Goal: Transaction & Acquisition: Purchase product/service

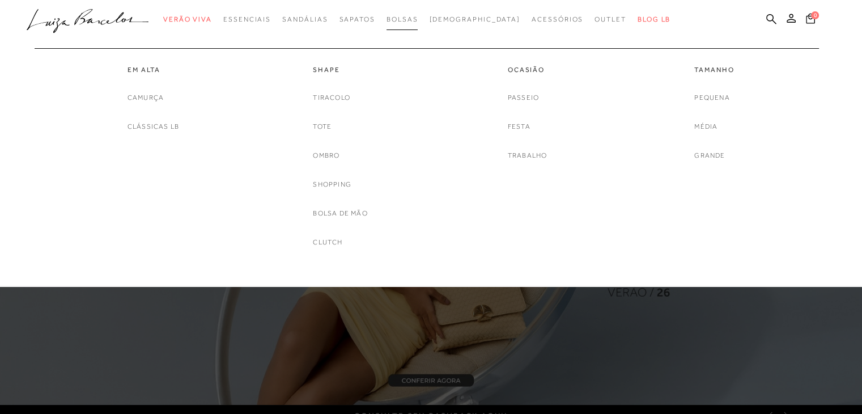
click at [418, 18] on span "Bolsas" at bounding box center [402, 19] width 32 height 8
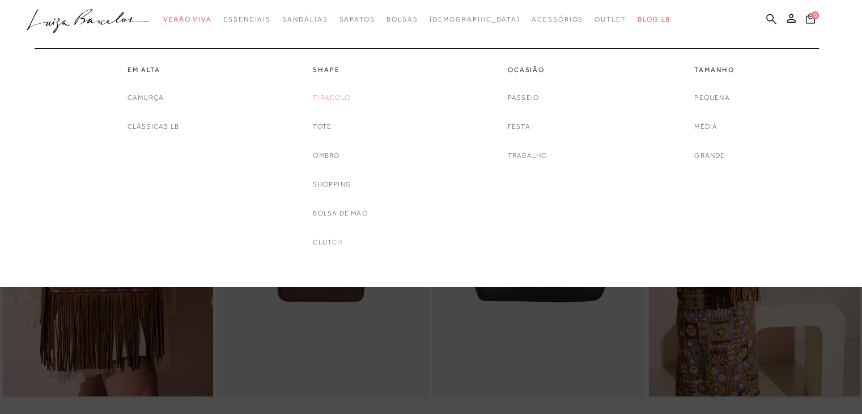
click at [331, 101] on link "Tiracolo" at bounding box center [331, 98] width 37 height 12
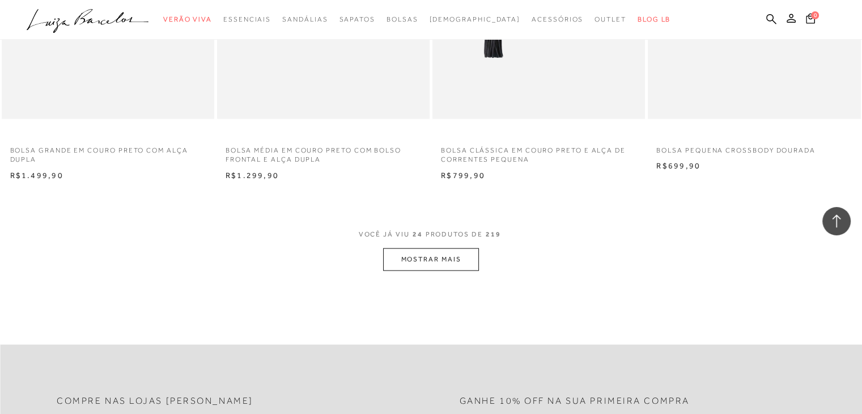
scroll to position [2298, 0]
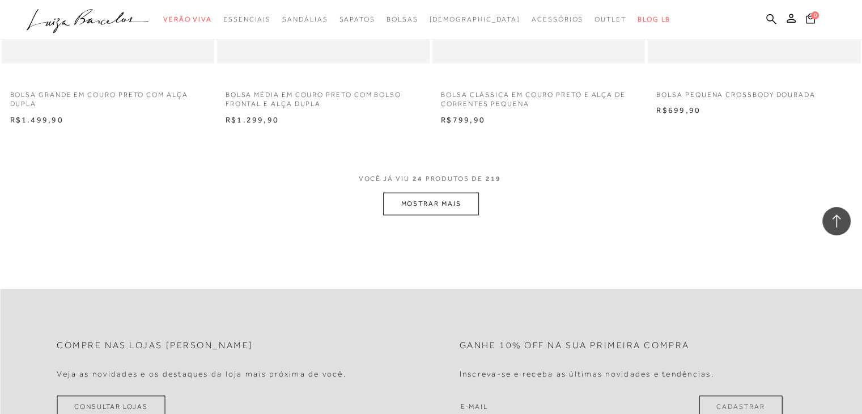
click at [428, 202] on button "MOSTRAR MAIS" at bounding box center [430, 204] width 95 height 22
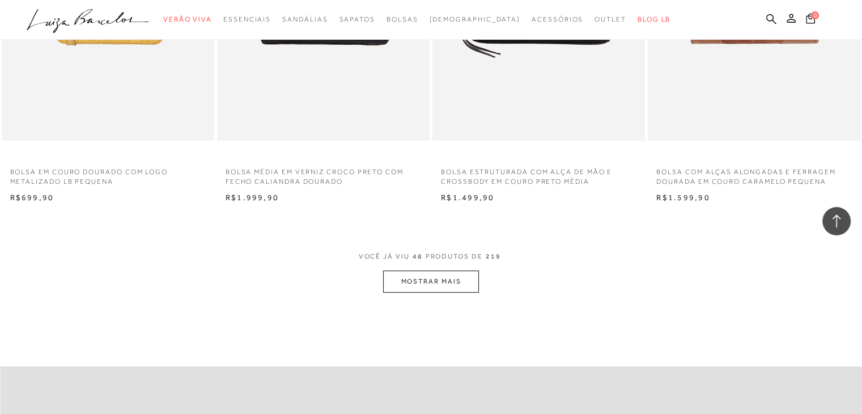
scroll to position [4503, 0]
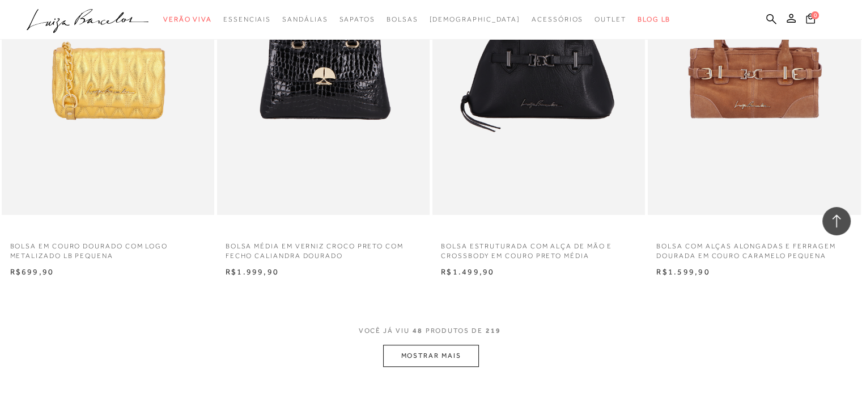
click at [442, 356] on button "MOSTRAR MAIS" at bounding box center [430, 356] width 95 height 22
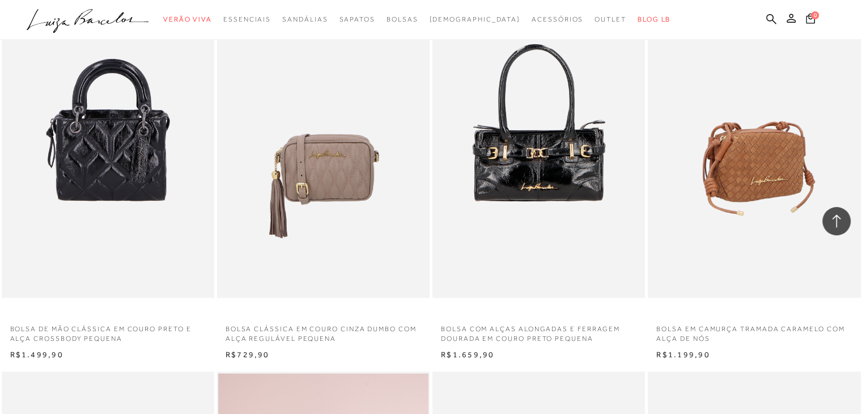
scroll to position [5536, 0]
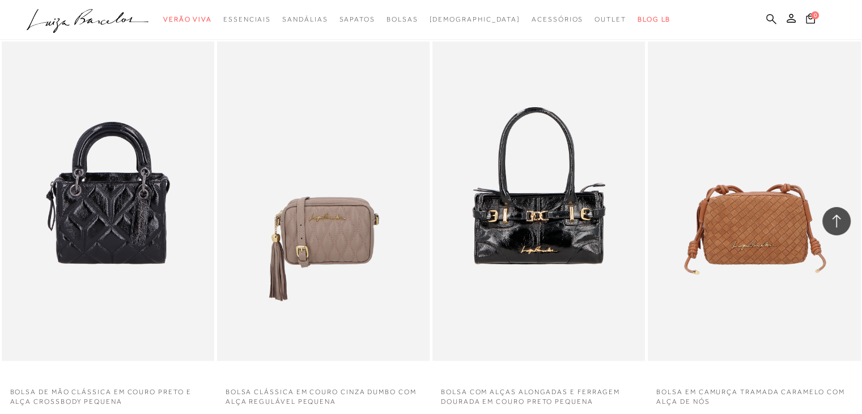
click at [768, 18] on icon at bounding box center [771, 19] width 10 height 11
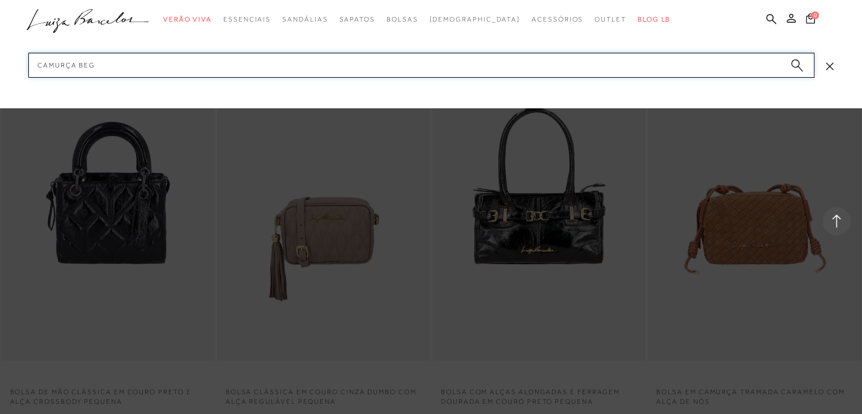
type input "camurça bege"
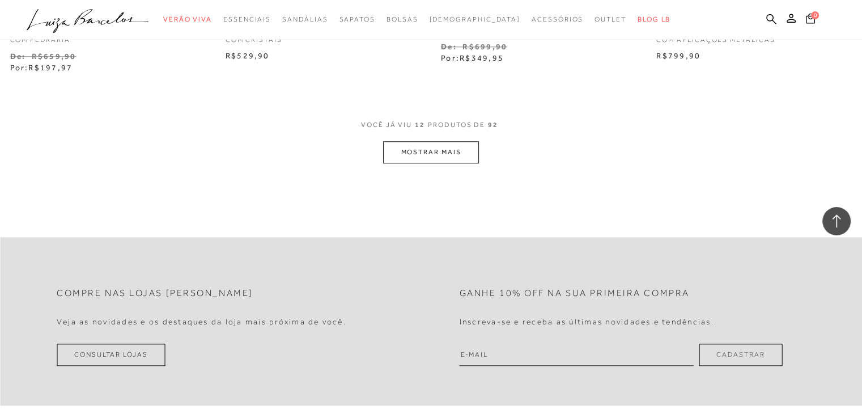
scroll to position [1247, 0]
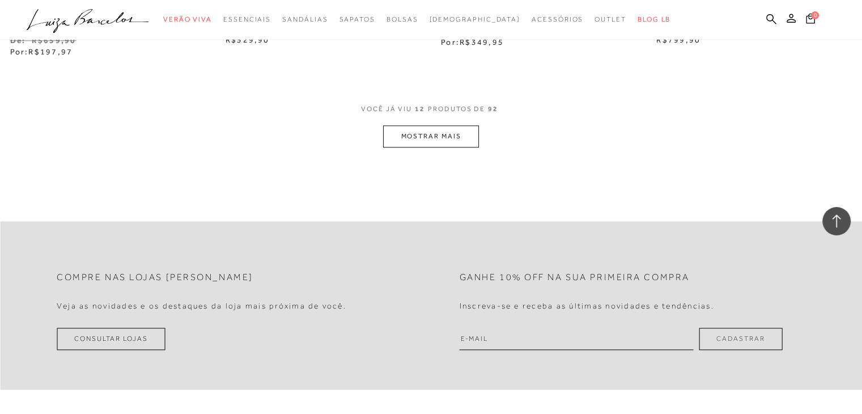
click at [434, 136] on button "MOSTRAR MAIS" at bounding box center [430, 136] width 95 height 22
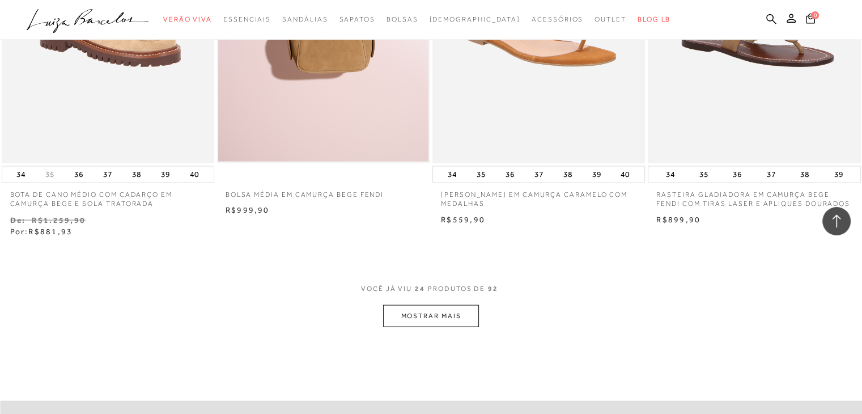
scroll to position [2530, 0]
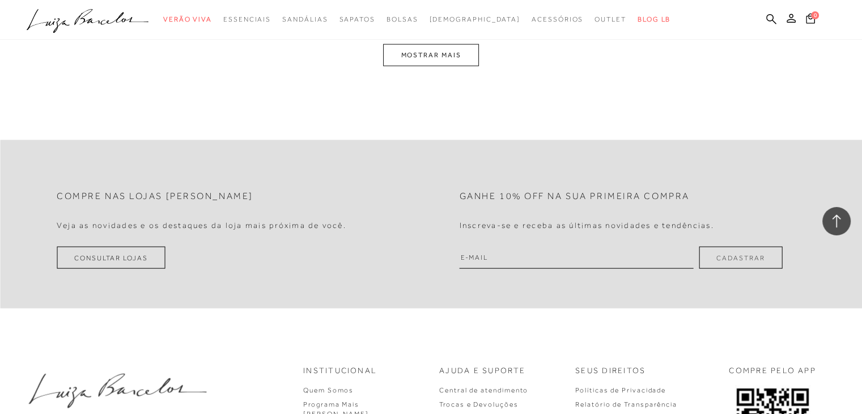
click at [445, 61] on button "MOSTRAR MAIS" at bounding box center [430, 55] width 95 height 22
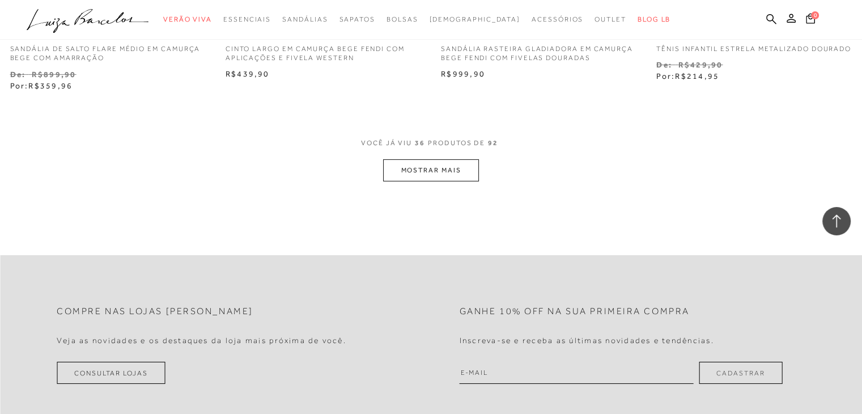
scroll to position [3633, 0]
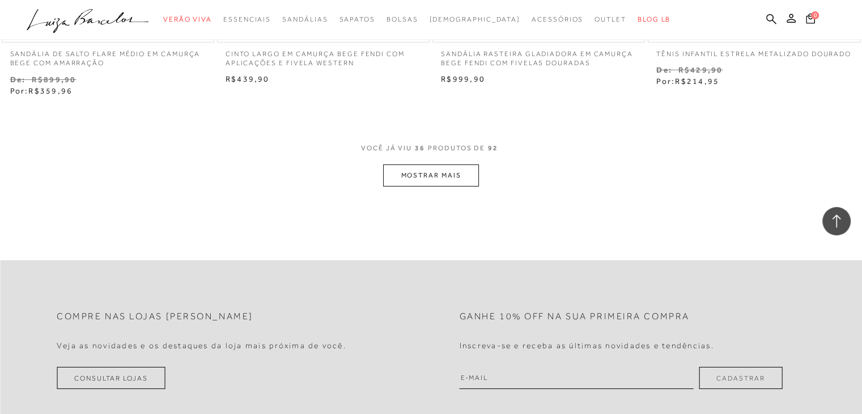
click at [424, 175] on button "MOSTRAR MAIS" at bounding box center [430, 175] width 95 height 22
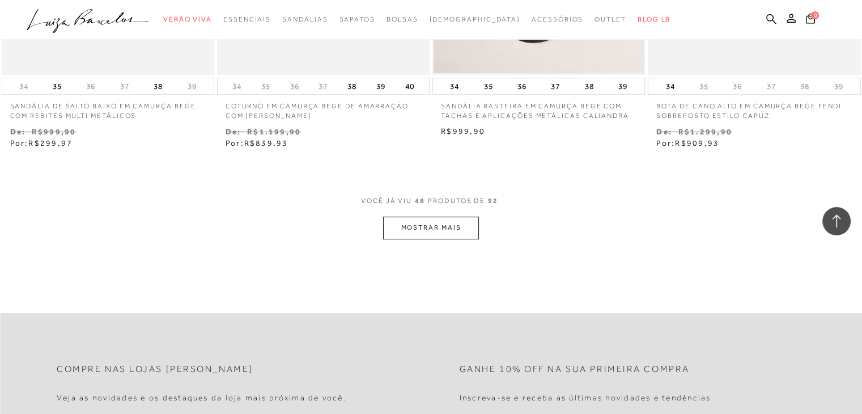
scroll to position [4833, 0]
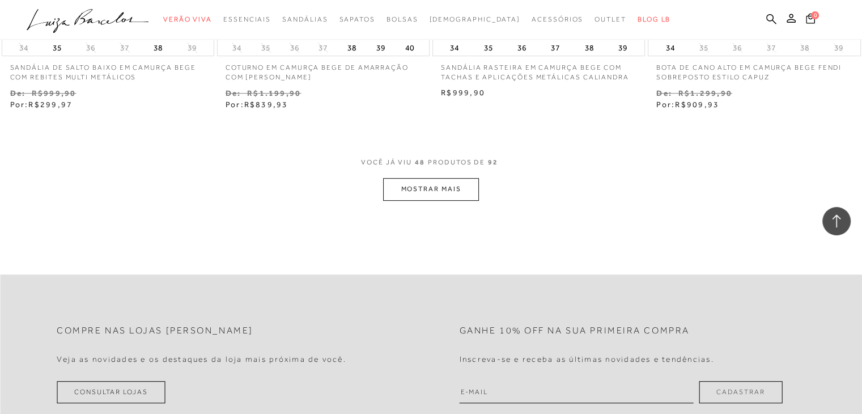
click at [444, 189] on button "MOSTRAR MAIS" at bounding box center [430, 189] width 95 height 22
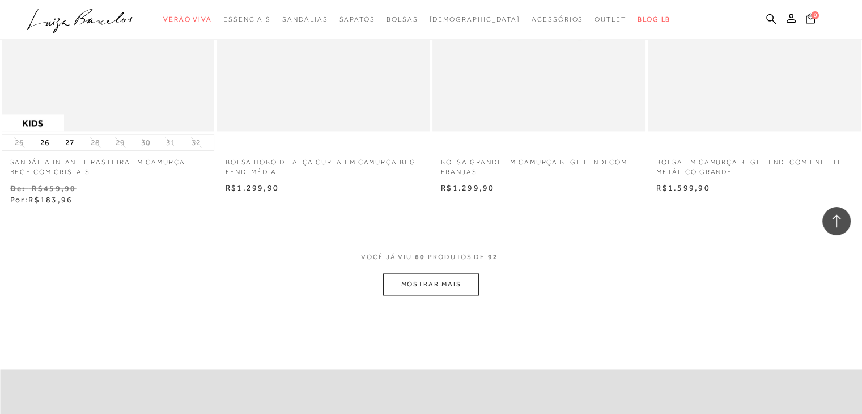
scroll to position [6092, 0]
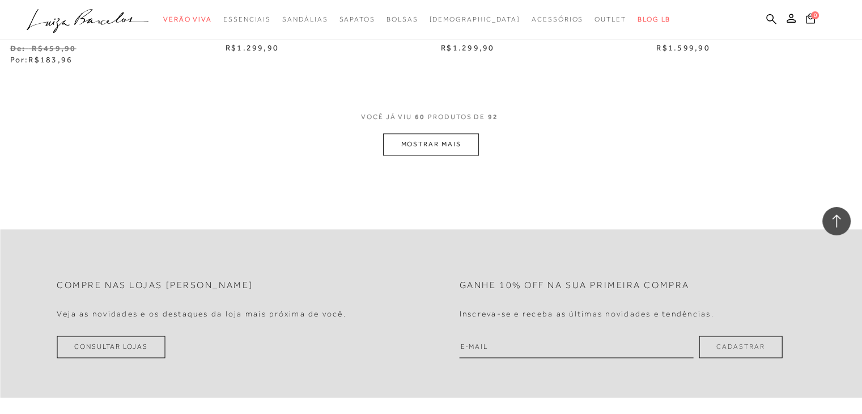
drag, startPoint x: 420, startPoint y: 159, endPoint x: 423, endPoint y: 150, distance: 9.3
click at [423, 147] on button "MOSTRAR MAIS" at bounding box center [430, 144] width 95 height 22
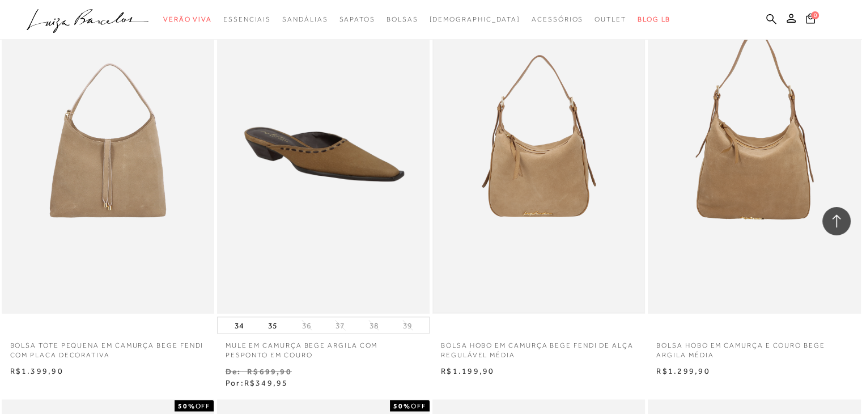
scroll to position [6184, 0]
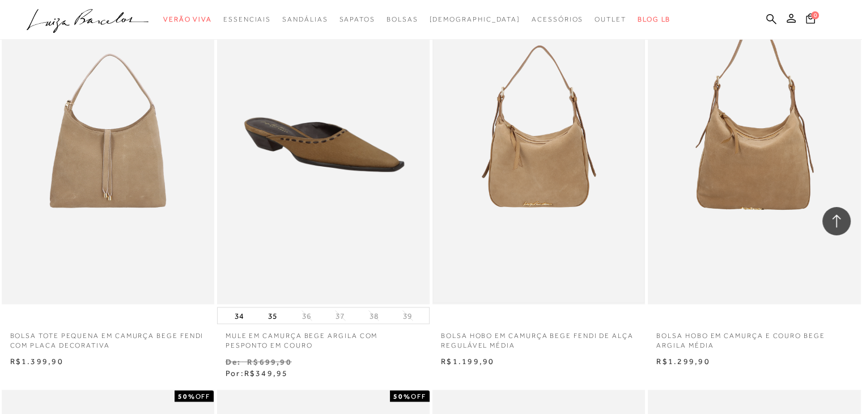
click at [547, 178] on img at bounding box center [538, 144] width 210 height 316
